Goal: Task Accomplishment & Management: Complete application form

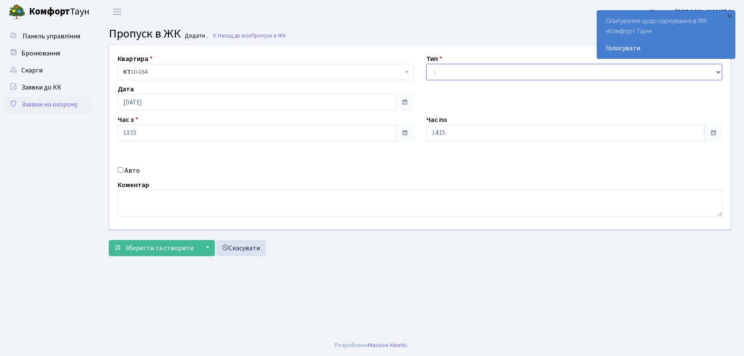
click at [457, 68] on select "- Доставка Таксі Гості Сервіс" at bounding box center [574, 72] width 296 height 16
select select "1"
click at [426, 64] on select "- Доставка Таксі Гості Сервіс" at bounding box center [574, 72] width 296 height 16
drag, startPoint x: 437, startPoint y: 132, endPoint x: 412, endPoint y: 132, distance: 24.7
click at [412, 132] on div "Квартира <b>КТ</b>&nbsp;&nbsp;&nbsp;&nbsp;10-164 КТ 10-164 Тип - Доставка Таксі…" at bounding box center [420, 137] width 635 height 184
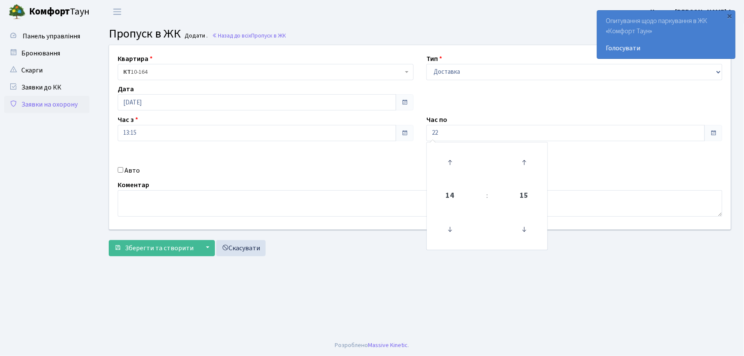
type input "22:00"
click at [122, 169] on input "Авто" at bounding box center [121, 170] width 6 height 6
checkbox input "true"
type input "АТ2281АО"
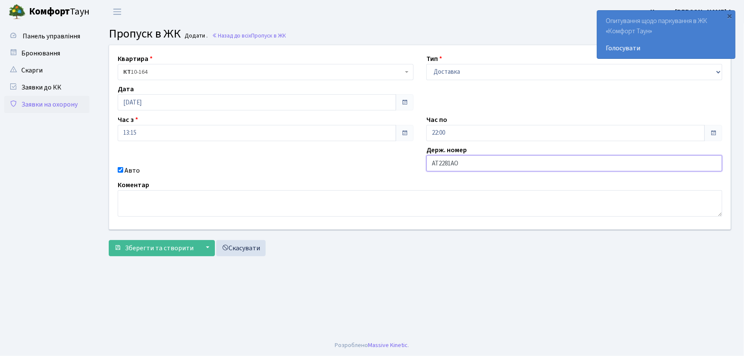
click at [109, 240] on button "Зберегти та створити" at bounding box center [154, 248] width 90 height 16
